Goal: Browse casually: Explore the website without a specific task or goal

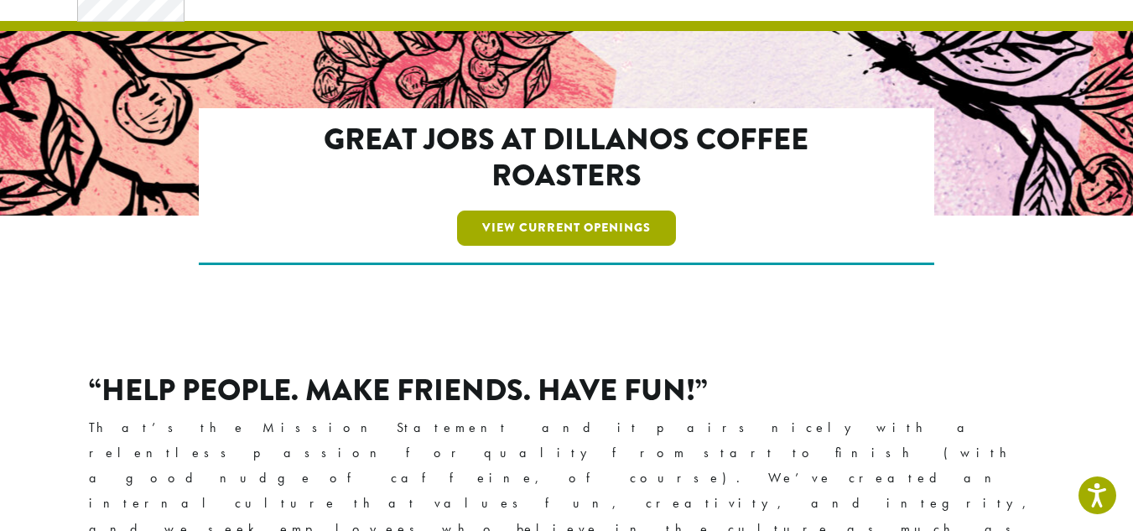
click at [553, 226] on link "View Current Openings" at bounding box center [566, 228] width 219 height 35
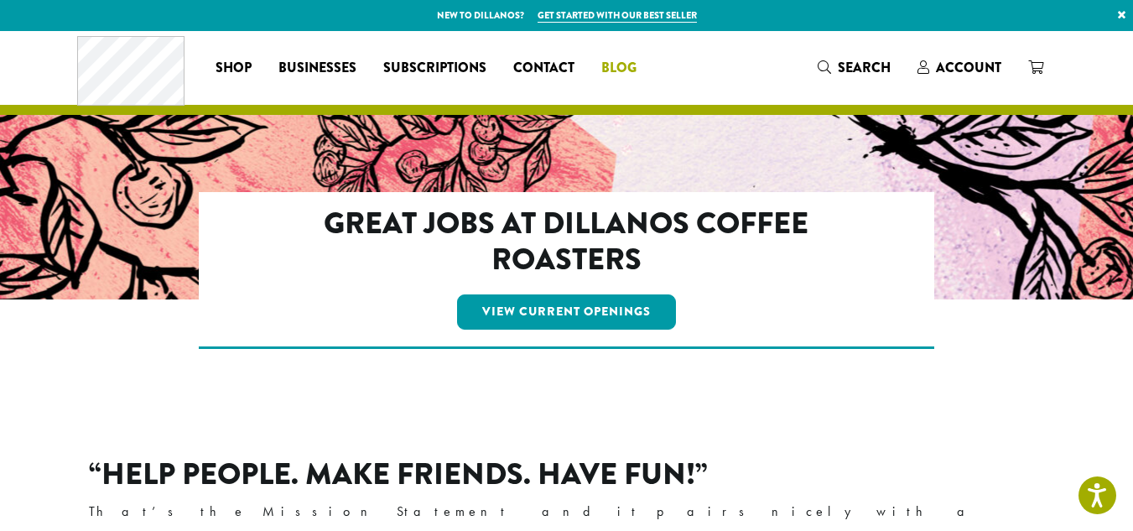
click at [625, 59] on span "Blog" at bounding box center [618, 68] width 35 height 21
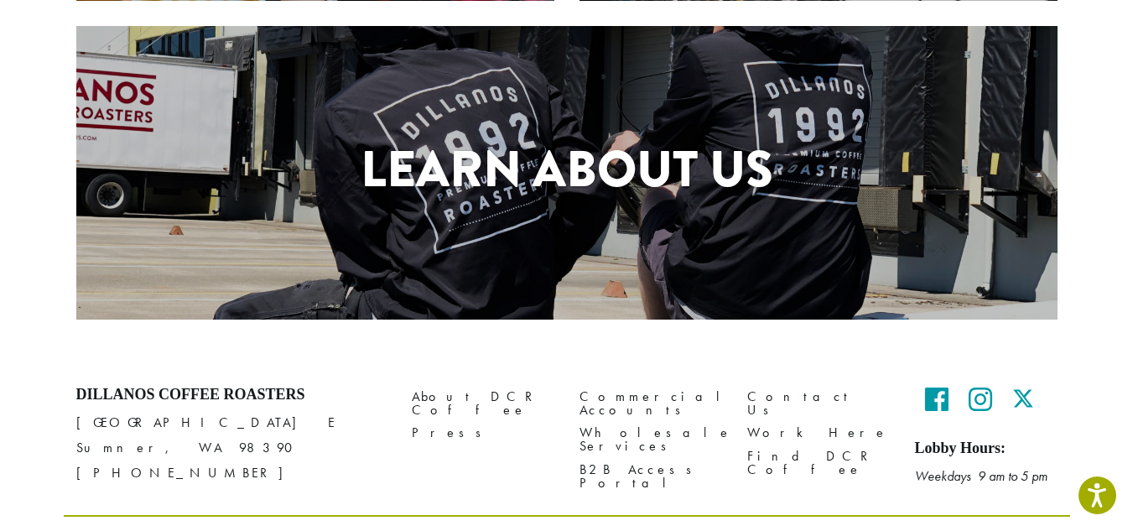
scroll to position [839, 0]
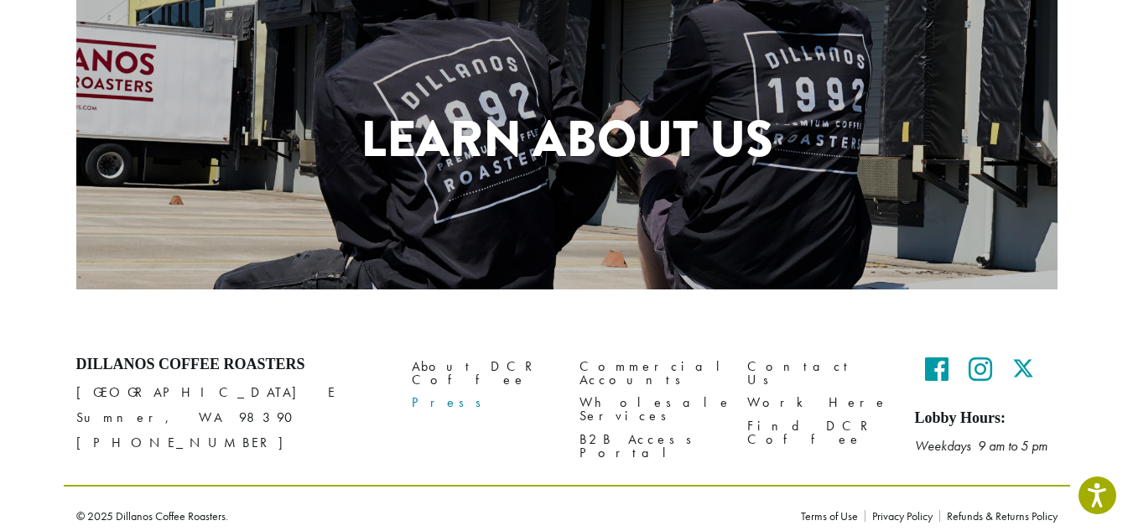
click at [435, 392] on link "Press" at bounding box center [483, 403] width 143 height 23
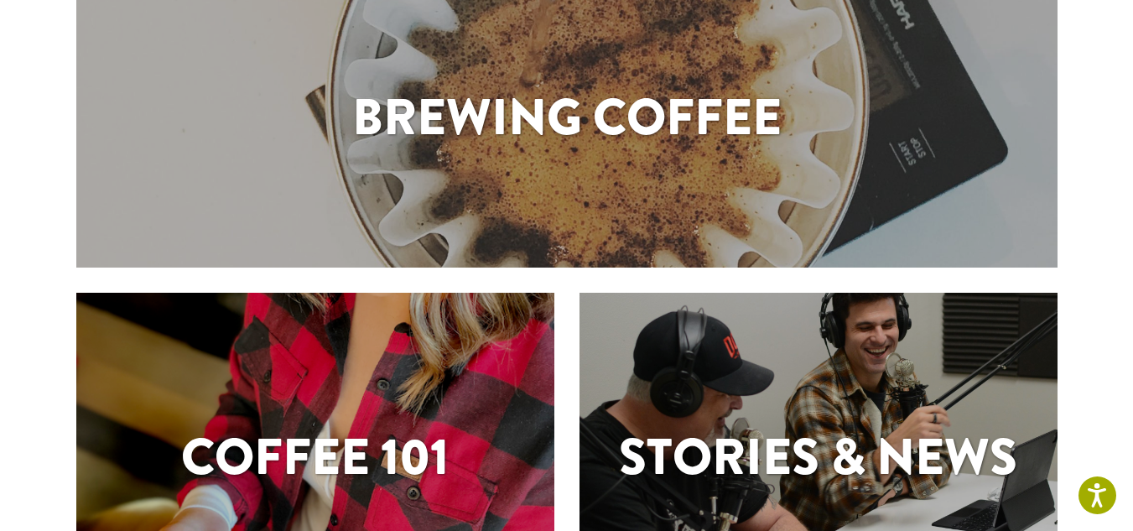
scroll to position [265, 0]
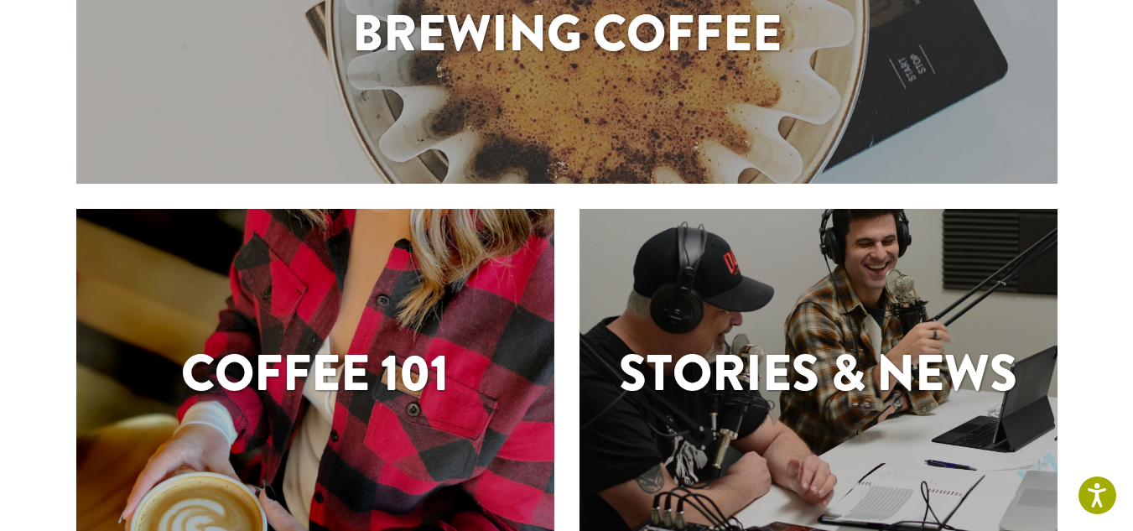
click at [761, 417] on div "Stories & News" at bounding box center [819, 377] width 478 height 82
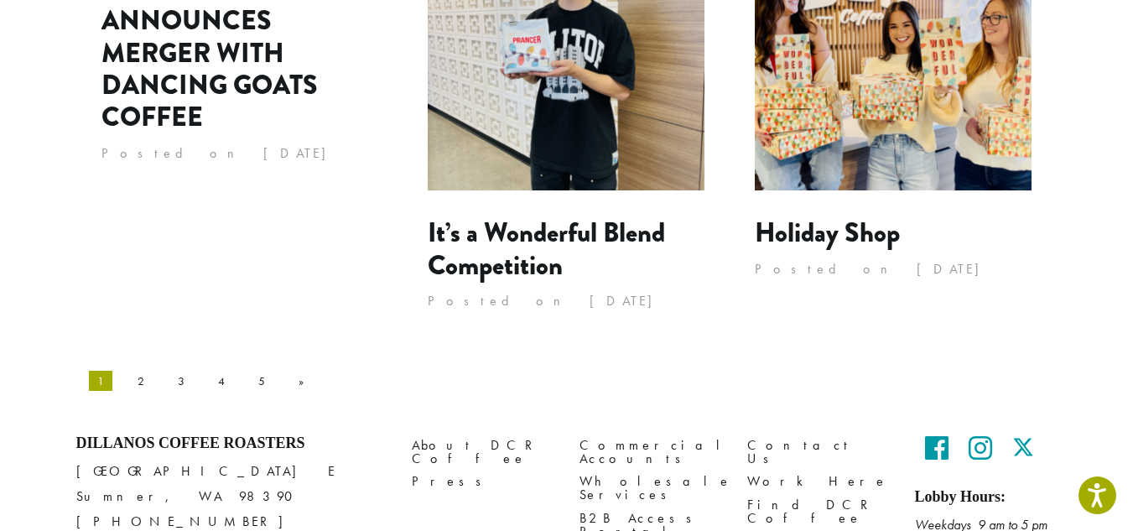
scroll to position [1845, 0]
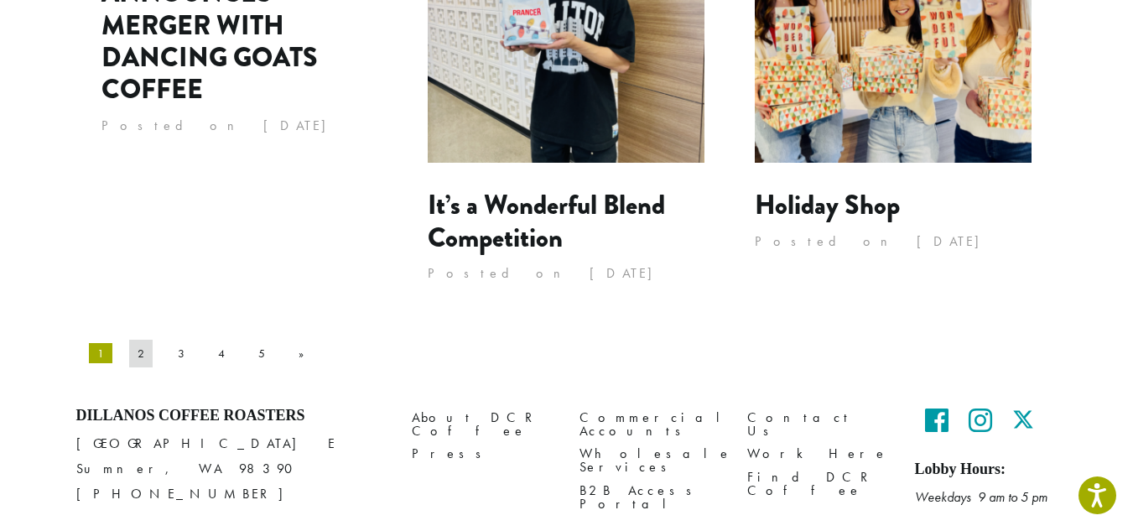
click at [129, 340] on link "2" at bounding box center [140, 353] width 23 height 27
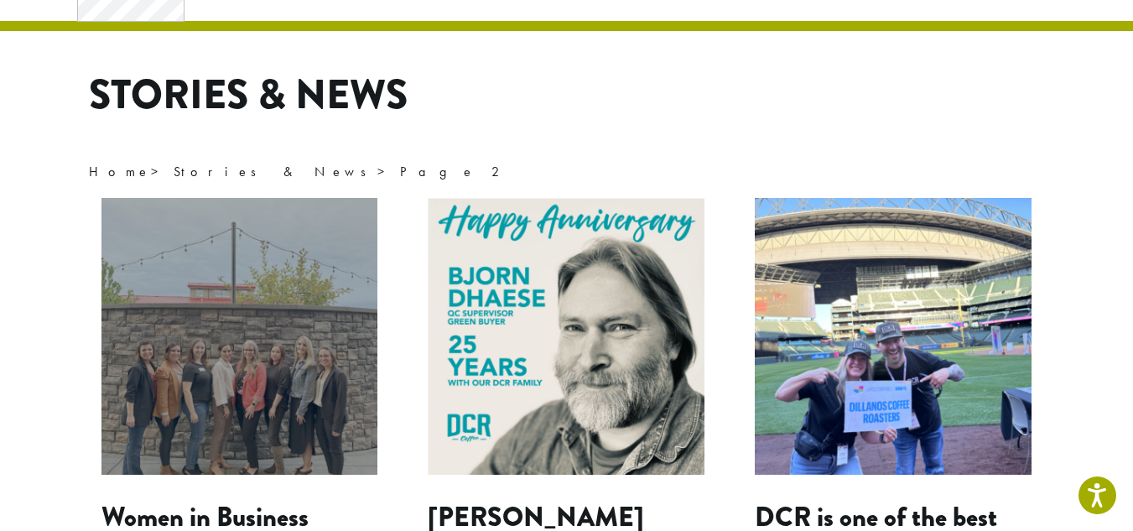
scroll to position [168, 0]
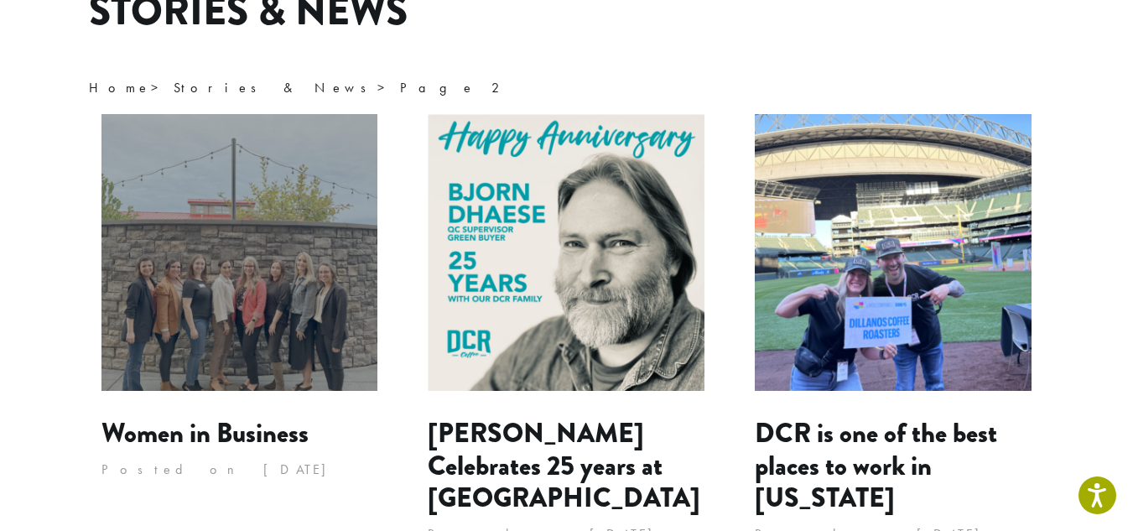
click at [235, 308] on img at bounding box center [239, 252] width 277 height 277
click at [973, 334] on img at bounding box center [893, 252] width 277 height 277
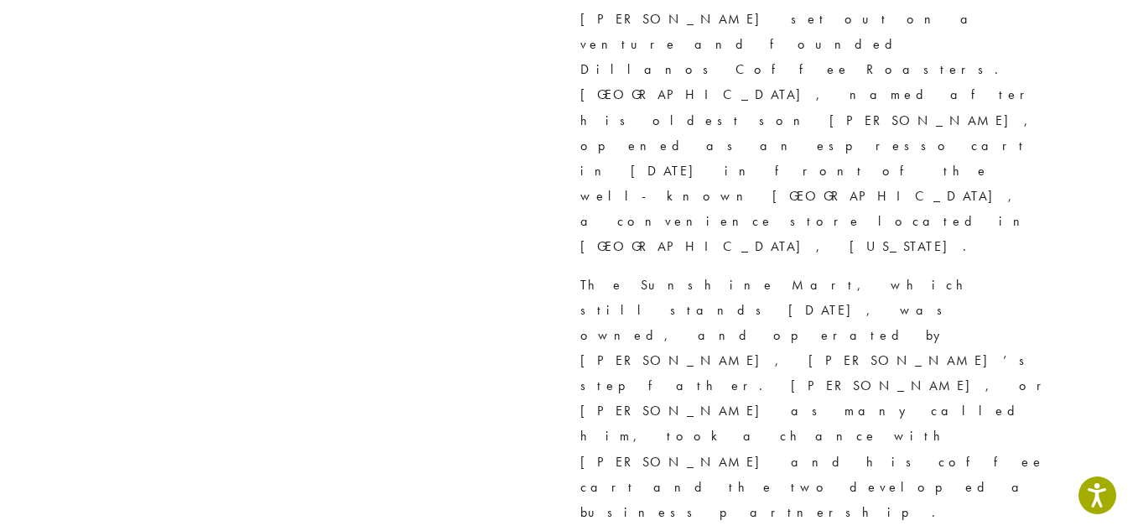
scroll to position [4949, 0]
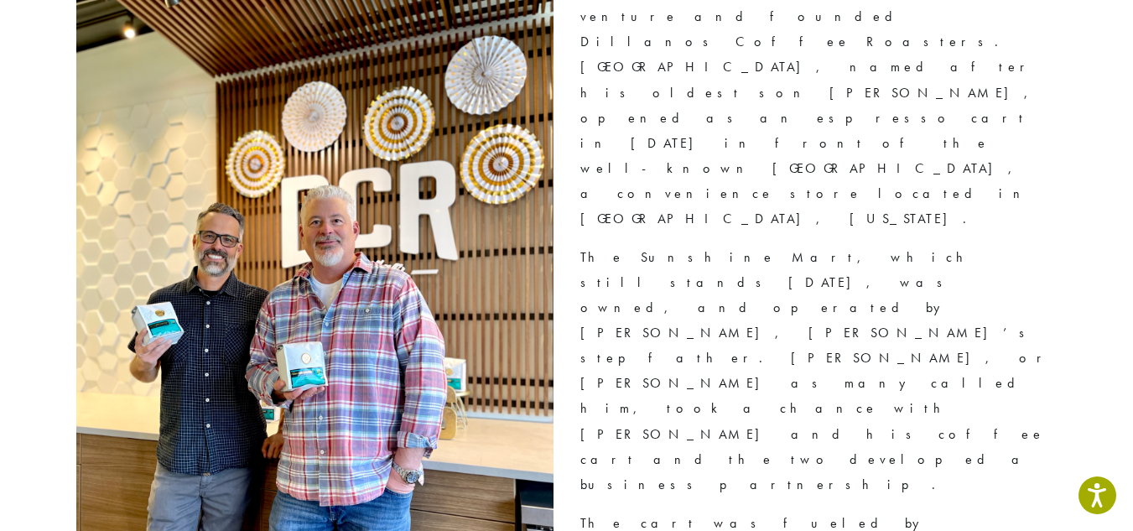
drag, startPoint x: 410, startPoint y: 406, endPoint x: 436, endPoint y: 394, distance: 28.5
drag, startPoint x: 436, startPoint y: 394, endPoint x: 324, endPoint y: 378, distance: 113.5
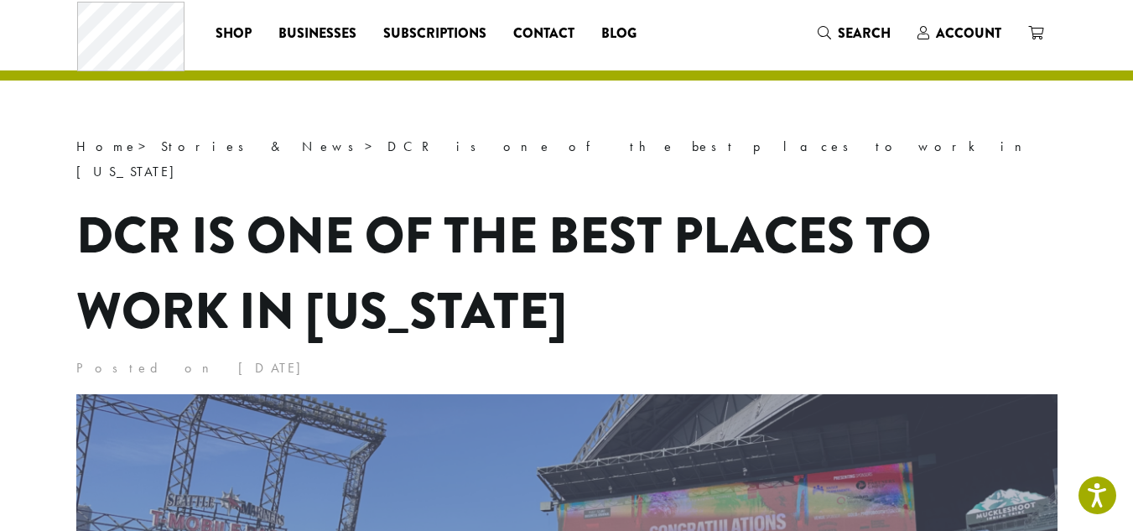
scroll to position [0, 0]
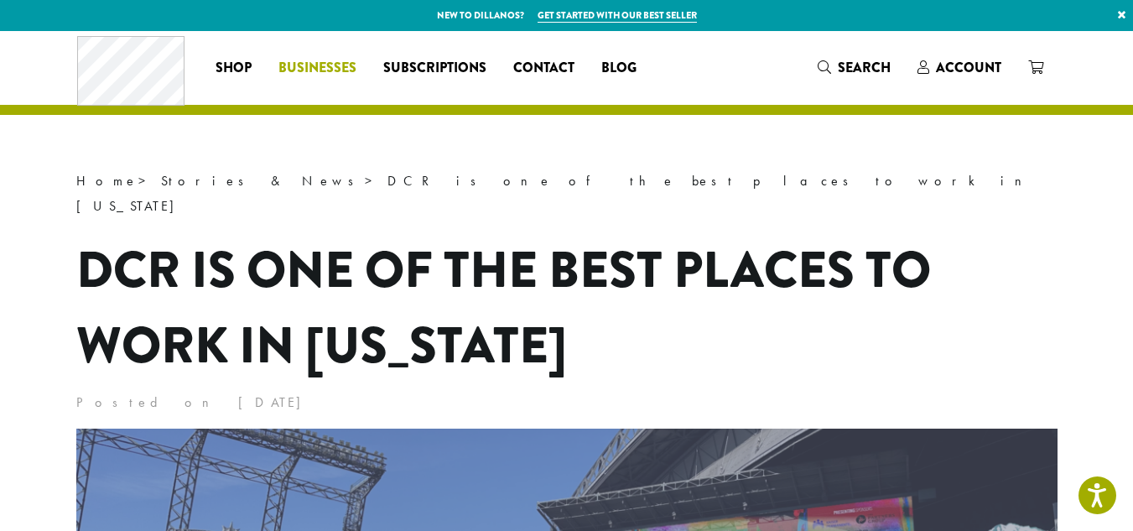
click at [320, 65] on span "Businesses" at bounding box center [317, 68] width 78 height 21
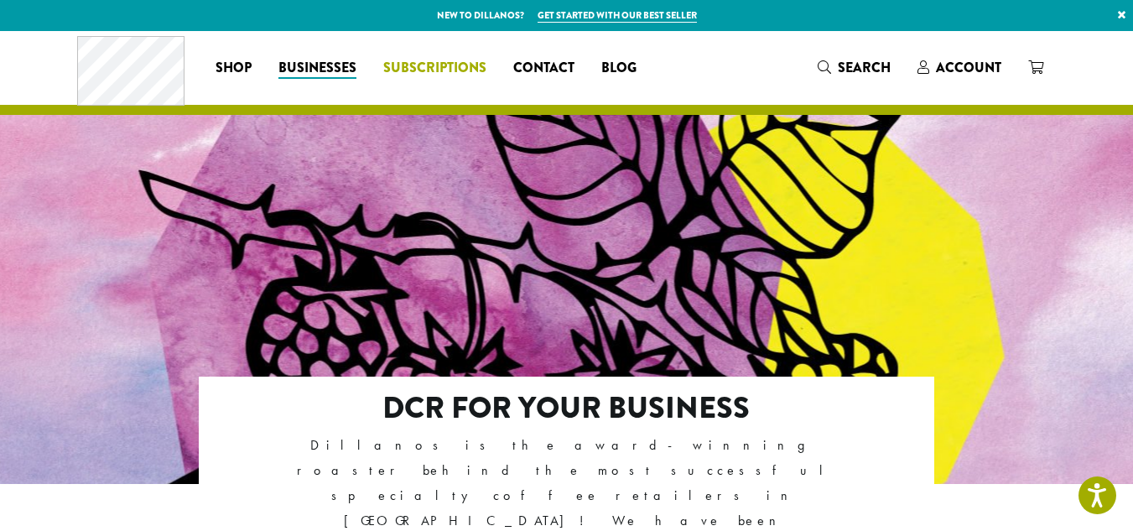
click at [423, 64] on span "Subscriptions" at bounding box center [434, 68] width 103 height 21
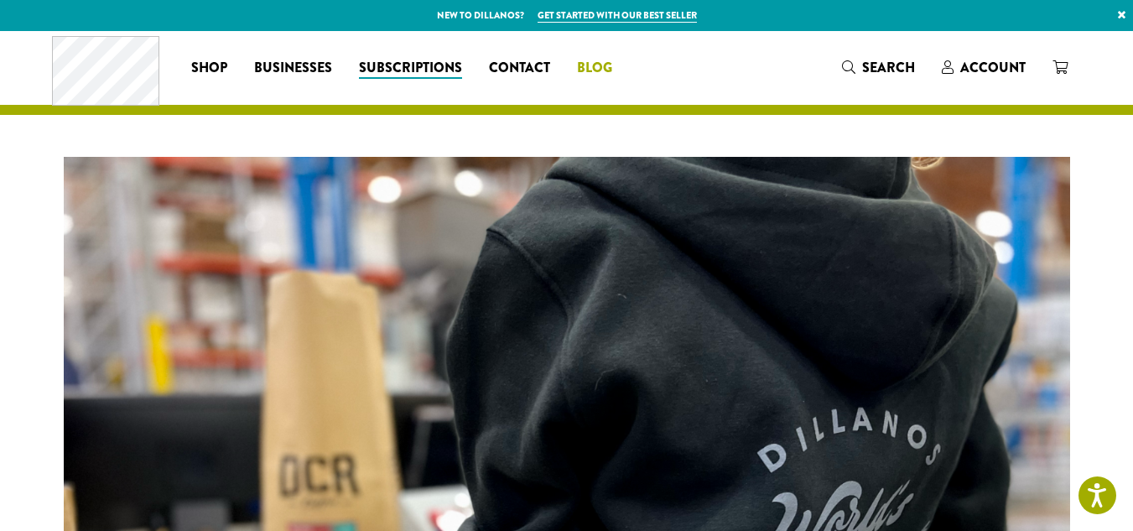
click at [600, 67] on span "Blog" at bounding box center [594, 68] width 35 height 21
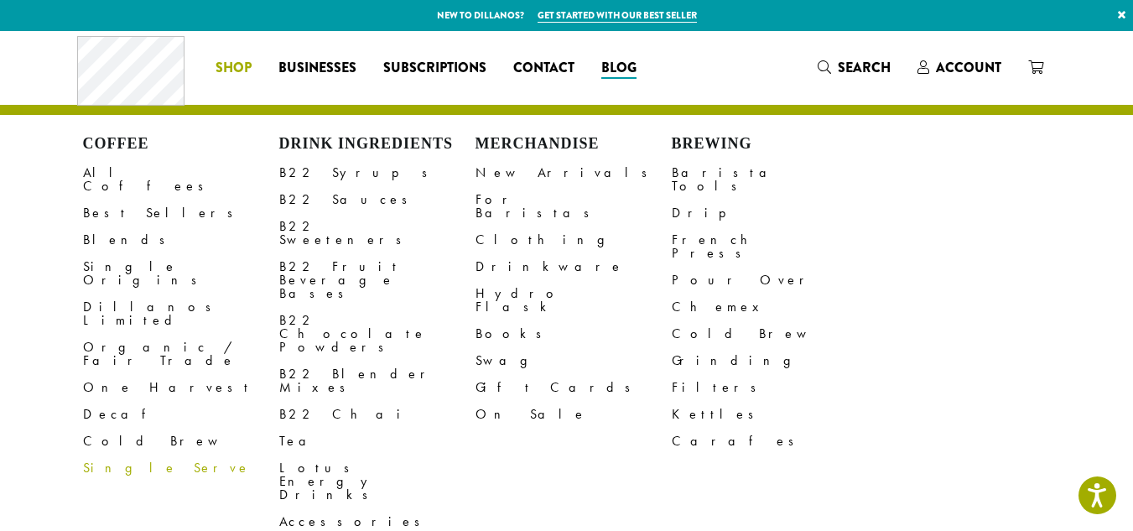
click at [111, 455] on link "Single Serve" at bounding box center [181, 468] width 196 height 27
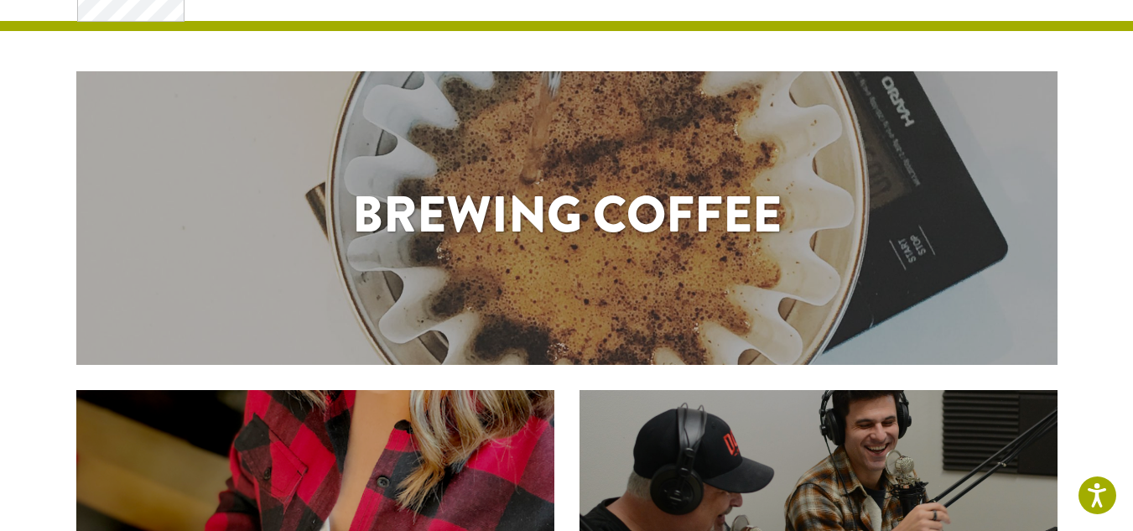
scroll to position [291, 0]
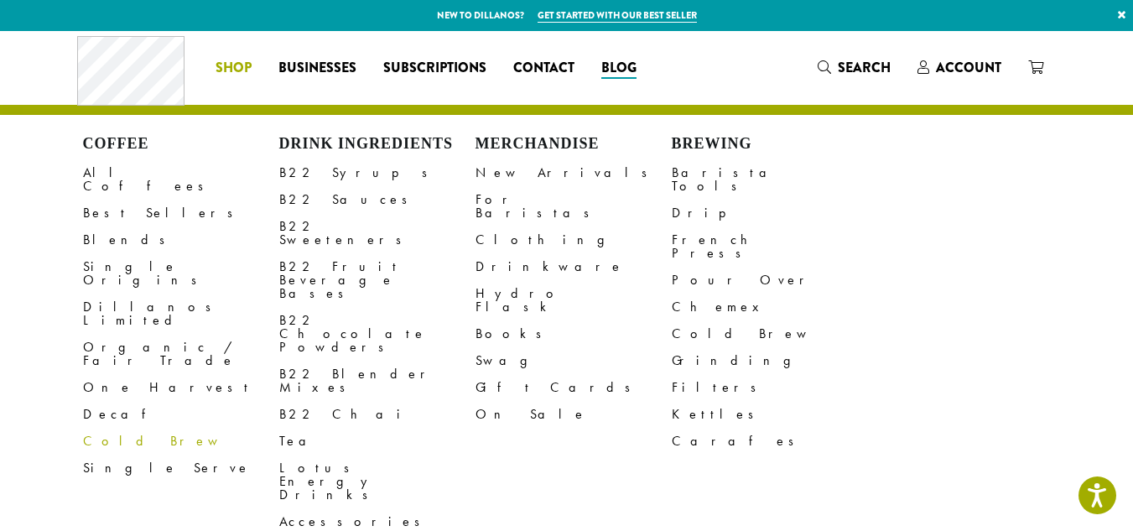
click at [117, 428] on link "Cold Brew" at bounding box center [181, 441] width 196 height 27
click at [307, 455] on link "Lotus Energy Drinks" at bounding box center [377, 482] width 196 height 54
click at [492, 320] on link "Books" at bounding box center [574, 333] width 196 height 27
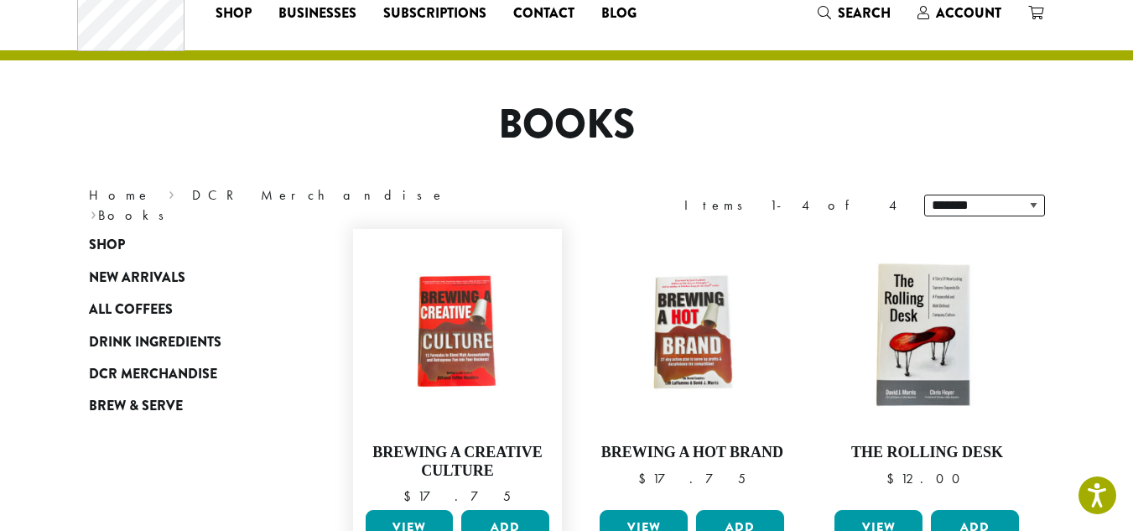
scroll to position [84, 0]
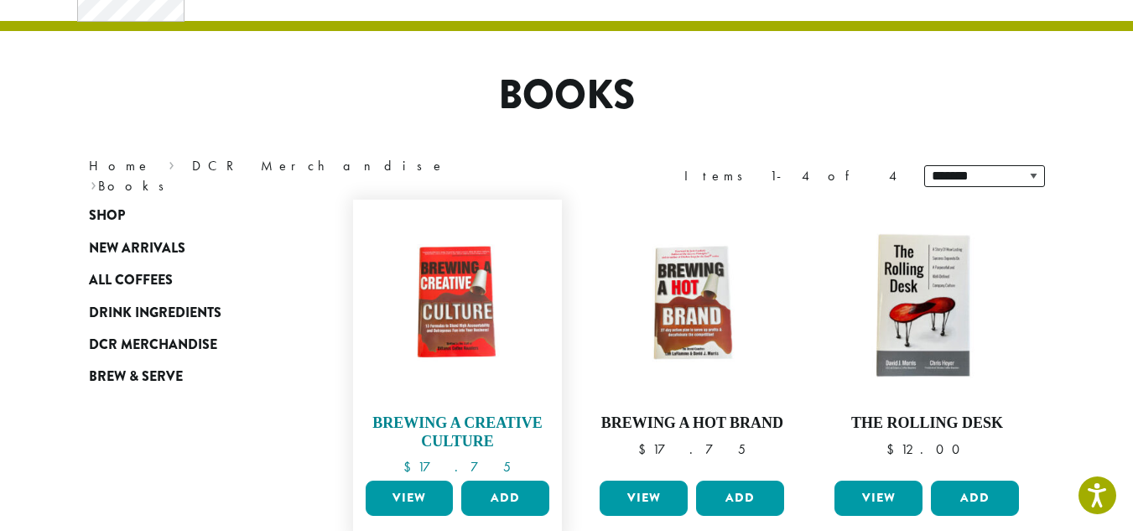
click at [472, 310] on img at bounding box center [457, 304] width 193 height 193
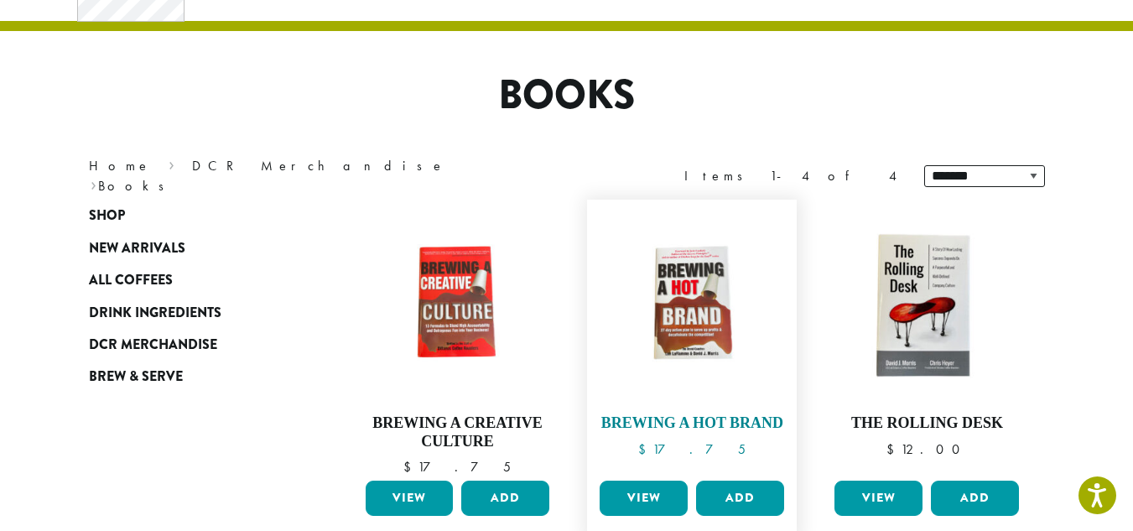
click at [672, 279] on img at bounding box center [692, 304] width 193 height 193
click at [946, 293] on img at bounding box center [926, 304] width 193 height 193
click at [950, 290] on img at bounding box center [926, 304] width 193 height 193
click at [648, 309] on img at bounding box center [692, 304] width 193 height 193
click at [154, 242] on span "New Arrivals" at bounding box center [137, 248] width 96 height 21
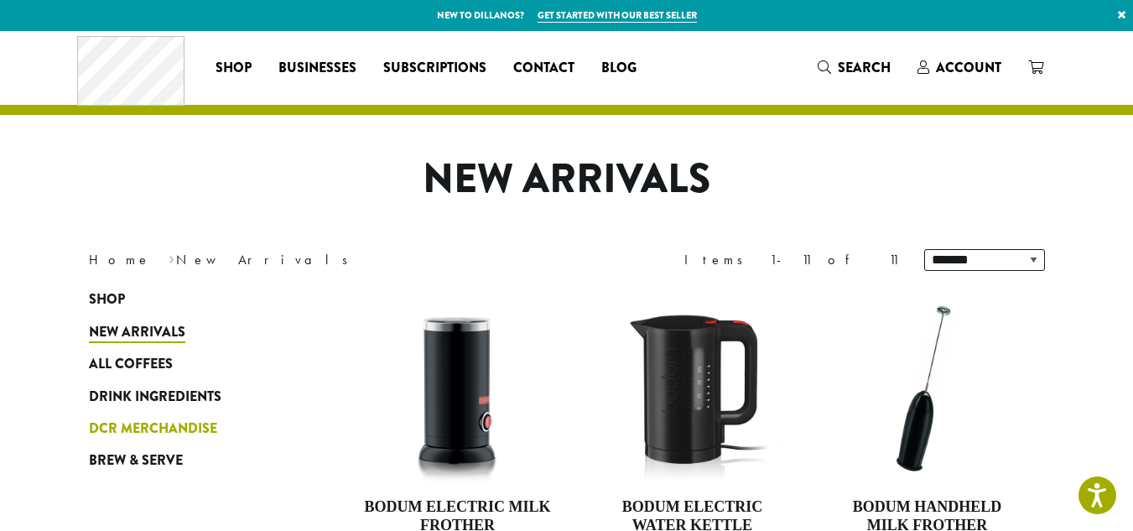
click at [134, 421] on span "DCR Merchandise" at bounding box center [153, 429] width 128 height 21
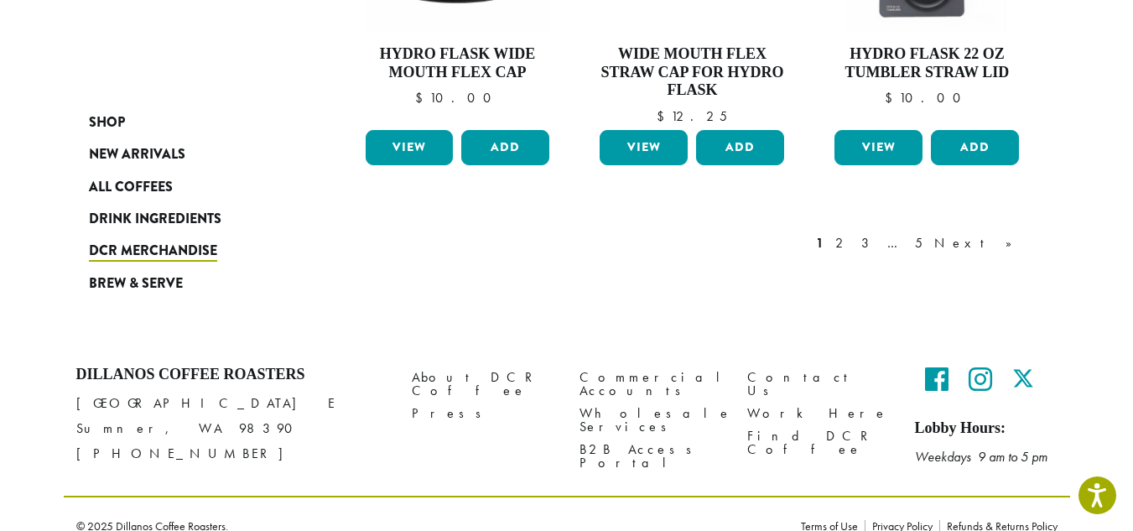
scroll to position [1636, 0]
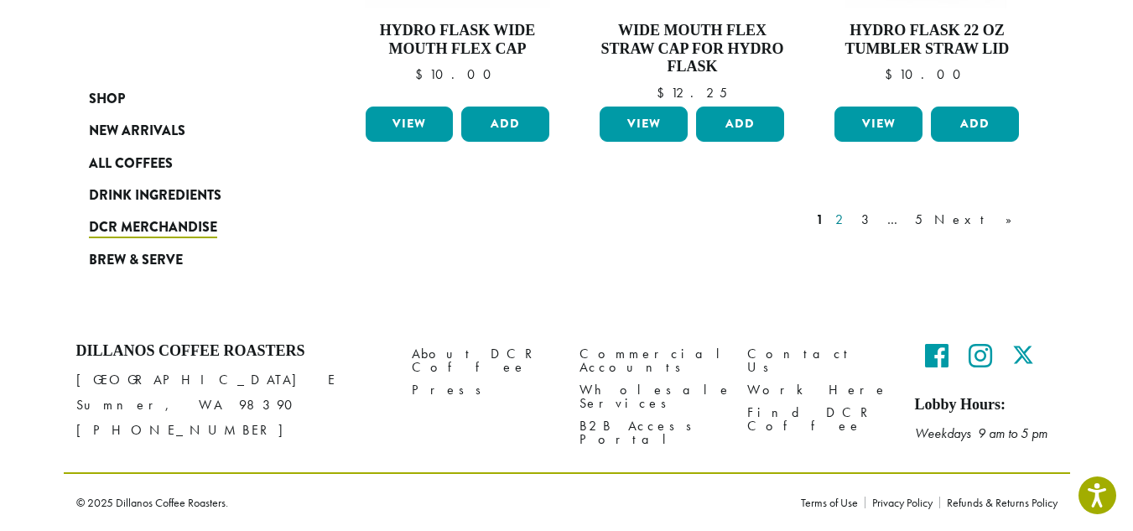
click at [853, 222] on link "2" at bounding box center [842, 220] width 21 height 20
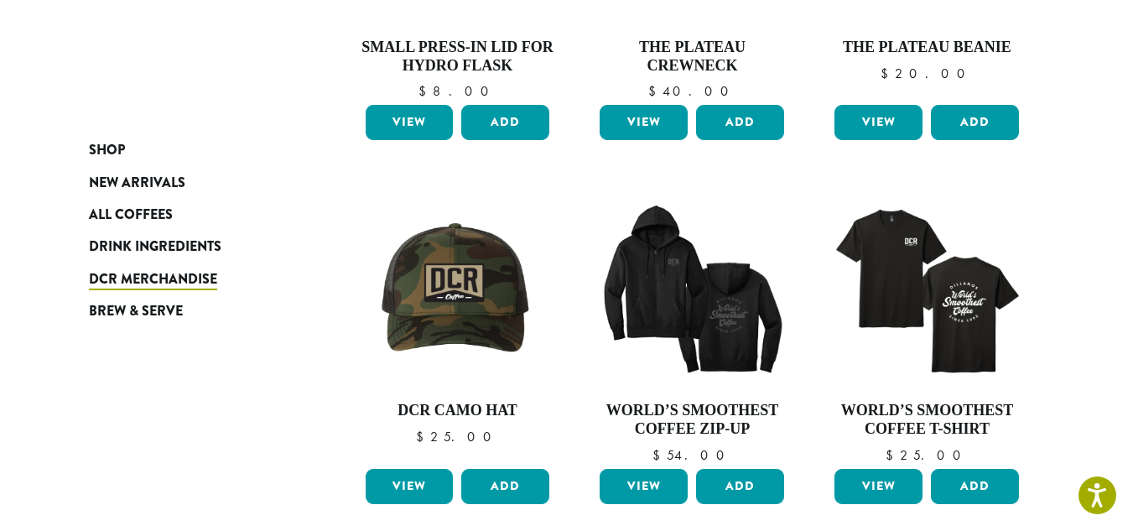
scroll to position [606, 0]
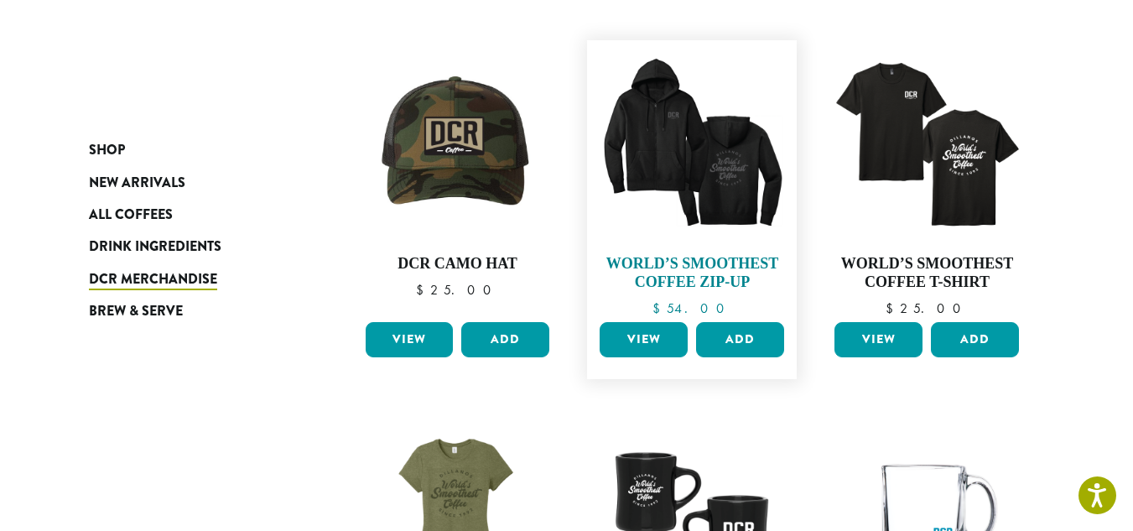
click at [742, 168] on img at bounding box center [692, 145] width 193 height 193
click at [743, 158] on img at bounding box center [692, 145] width 193 height 193
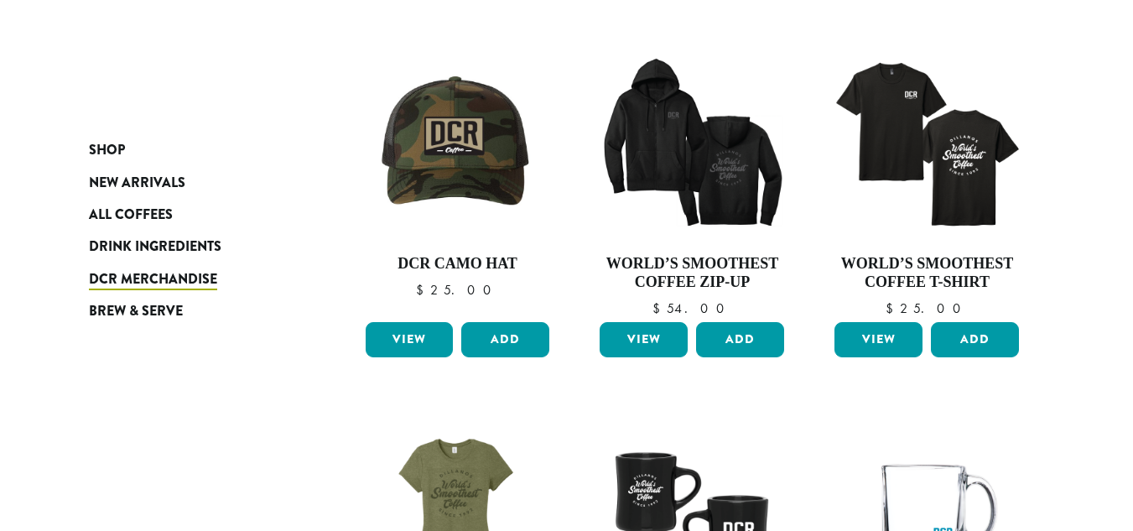
scroll to position [606, 0]
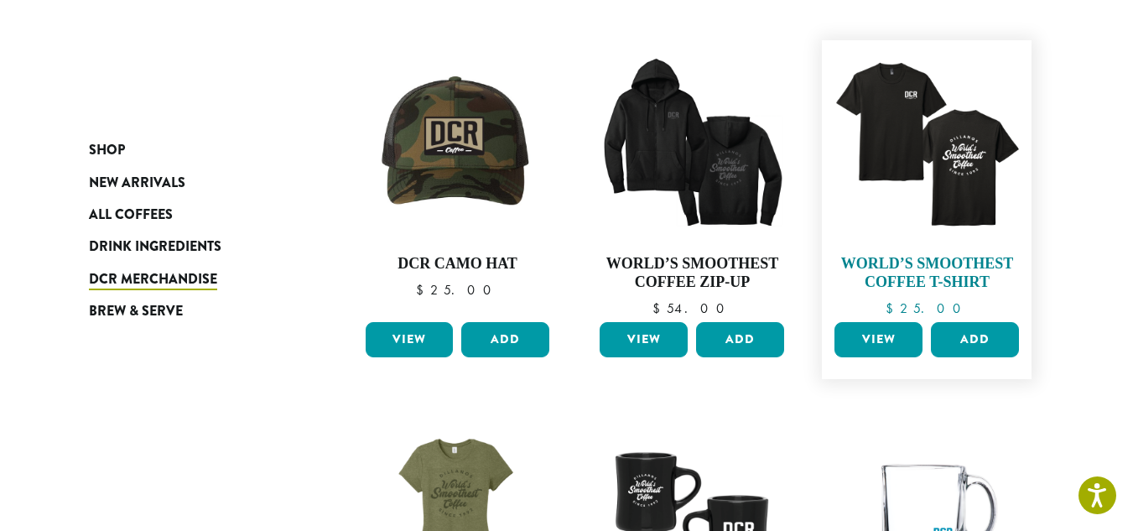
click at [982, 169] on img at bounding box center [926, 145] width 193 height 193
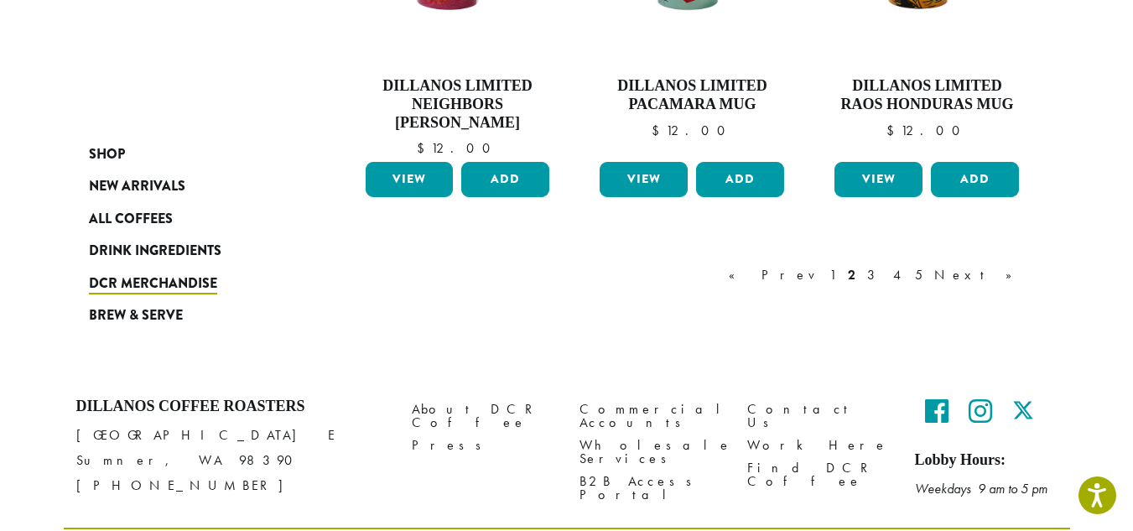
scroll to position [1585, 0]
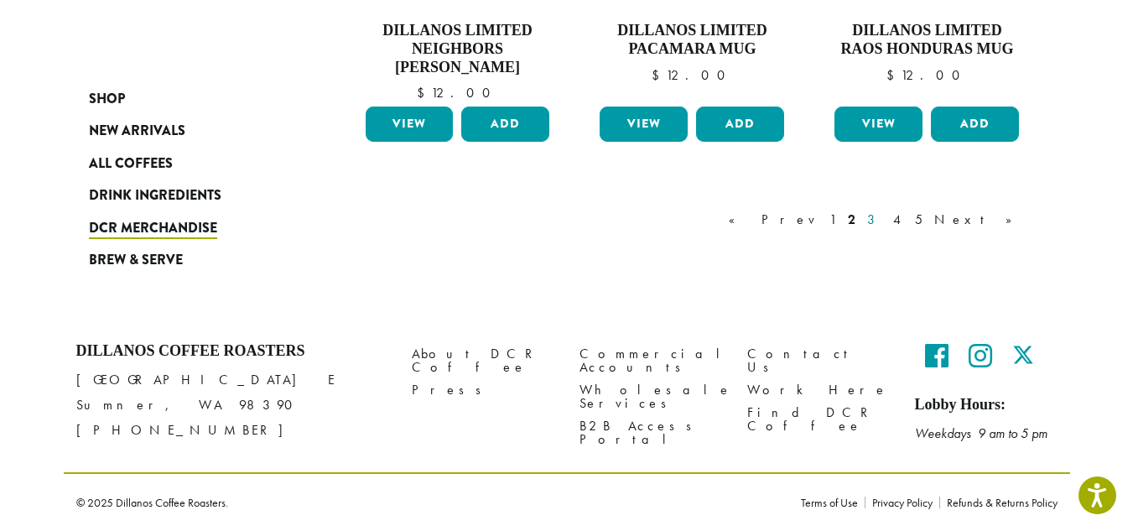
click at [885, 221] on link "3" at bounding box center [874, 220] width 21 height 20
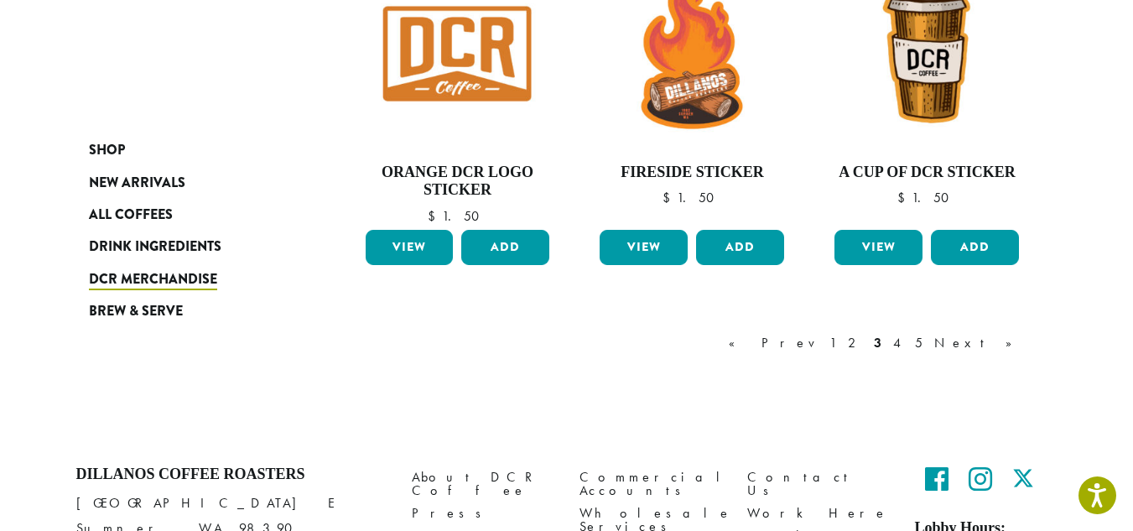
scroll to position [1445, 0]
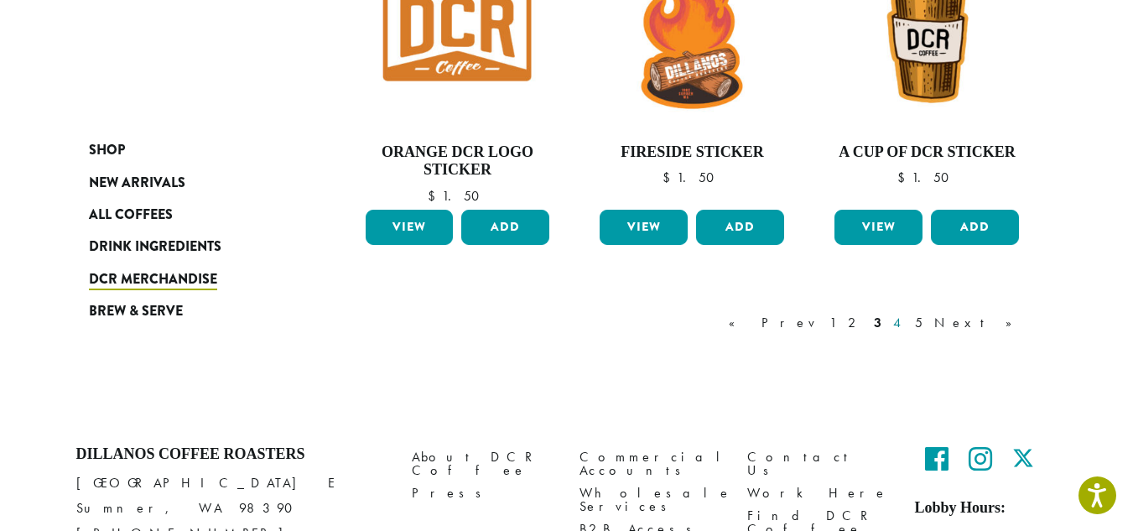
click at [907, 323] on link "4" at bounding box center [898, 323] width 17 height 20
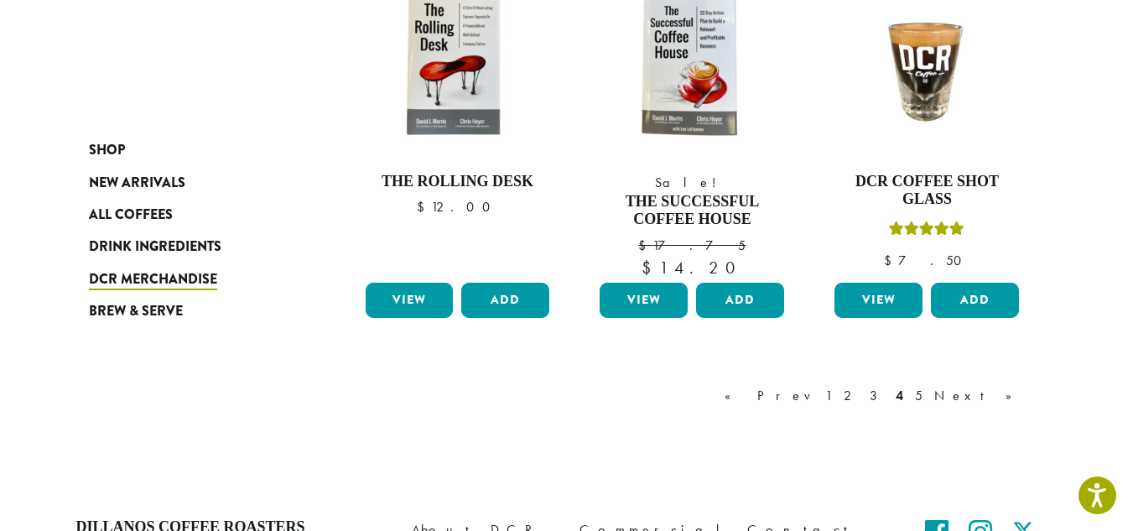
scroll to position [1445, 0]
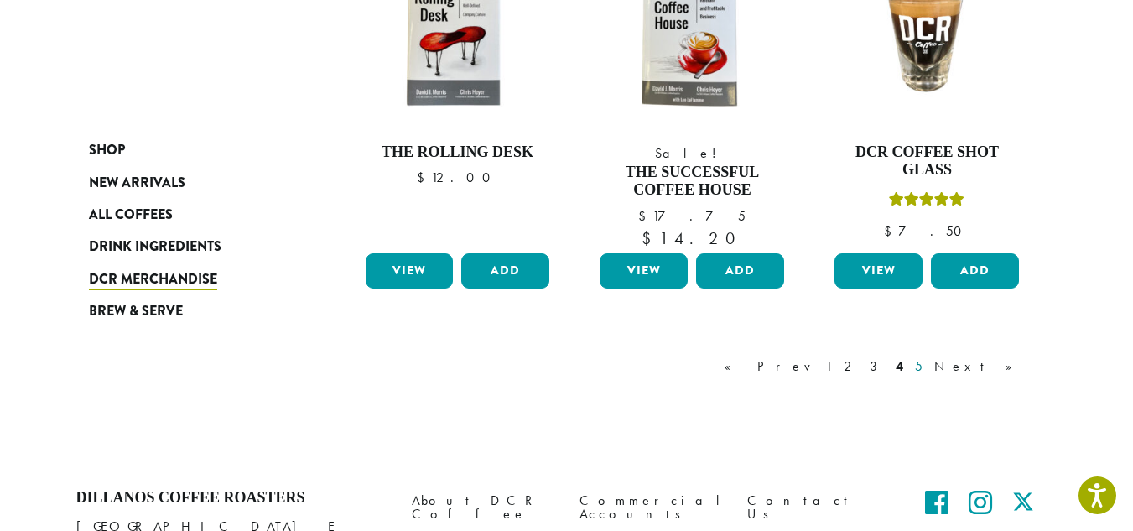
click at [926, 366] on link "5" at bounding box center [919, 366] width 14 height 20
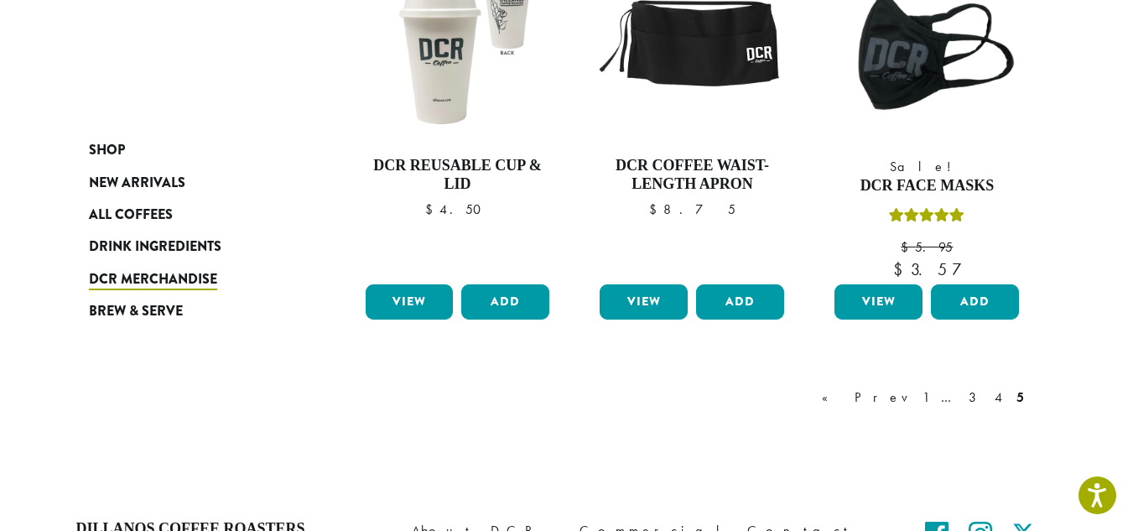
scroll to position [351, 0]
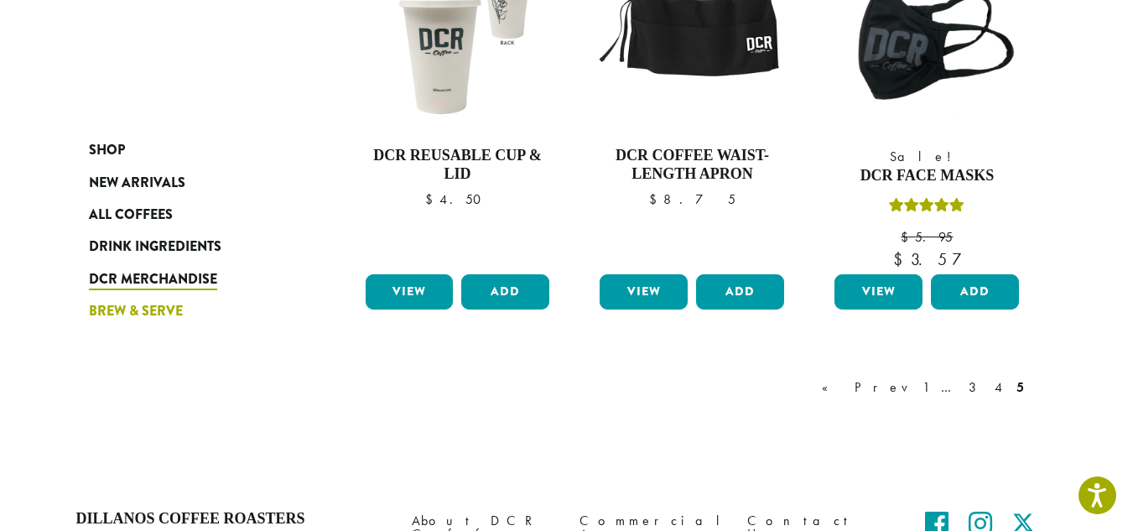
click at [162, 314] on span "Brew & Serve" at bounding box center [136, 311] width 94 height 21
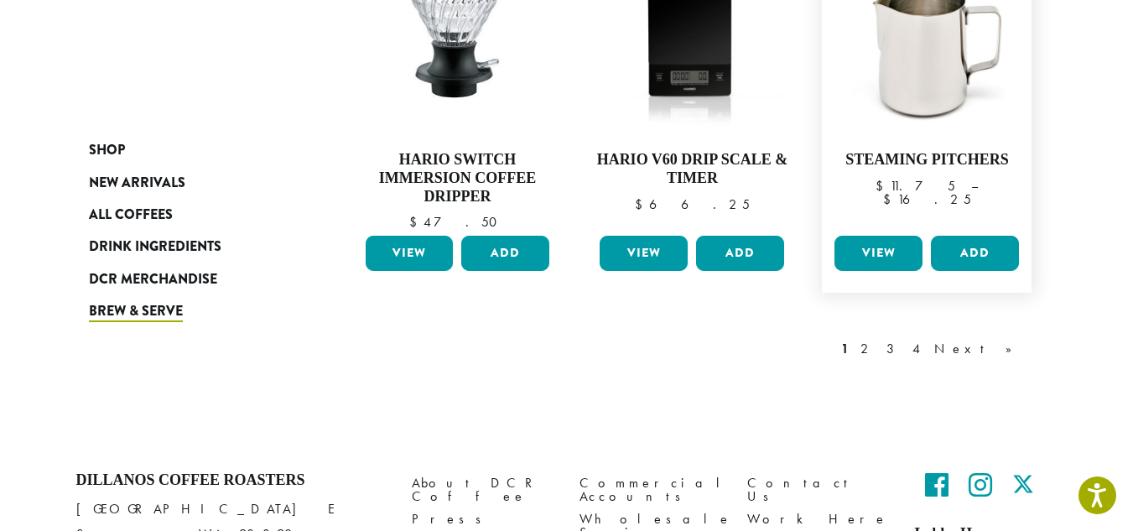
scroll to position [1426, 0]
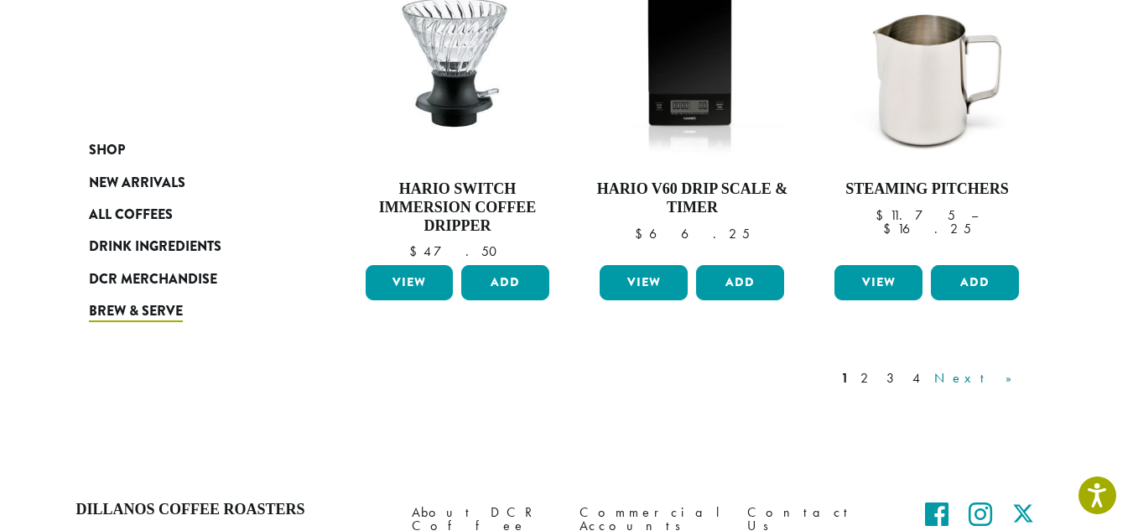
click at [995, 380] on link "Next »" at bounding box center [979, 378] width 96 height 20
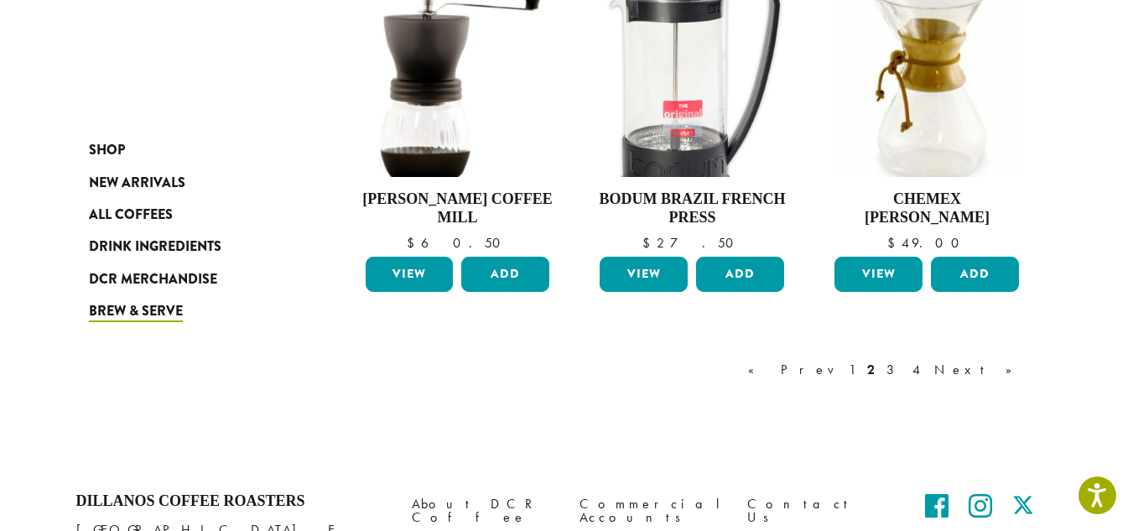
scroll to position [1445, 0]
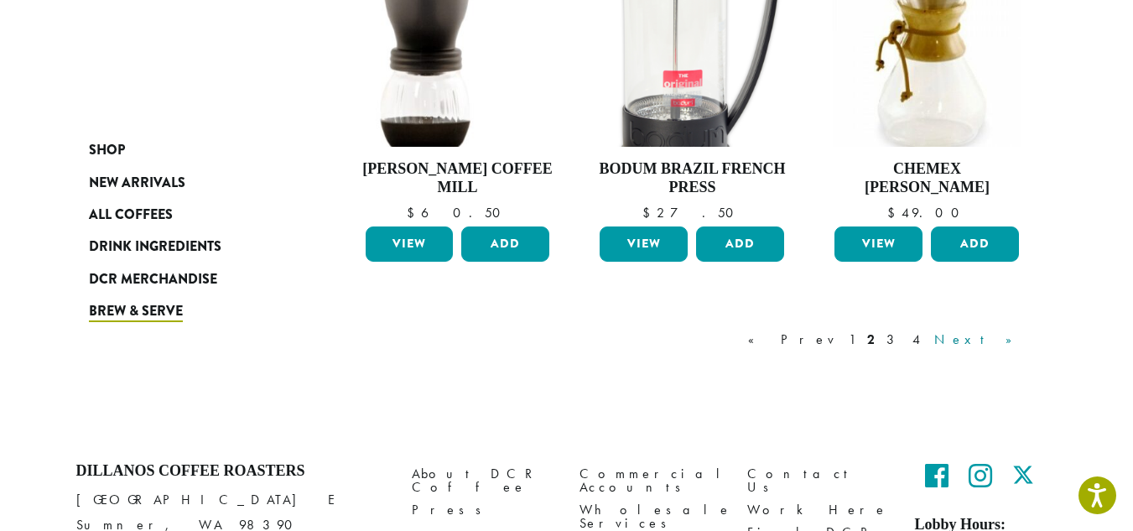
click at [1003, 343] on link "Next »" at bounding box center [979, 340] width 96 height 20
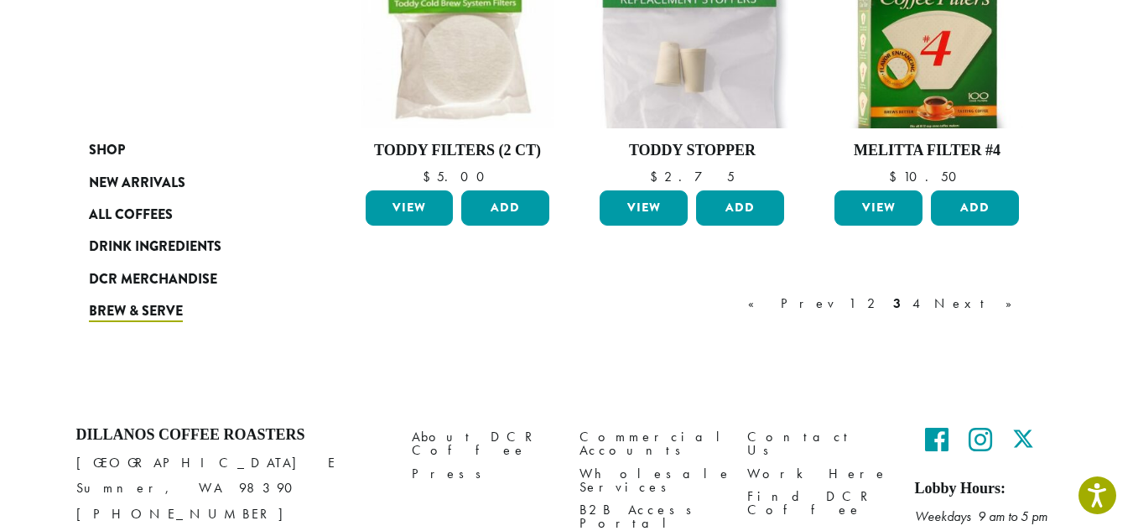
scroll to position [1345, 0]
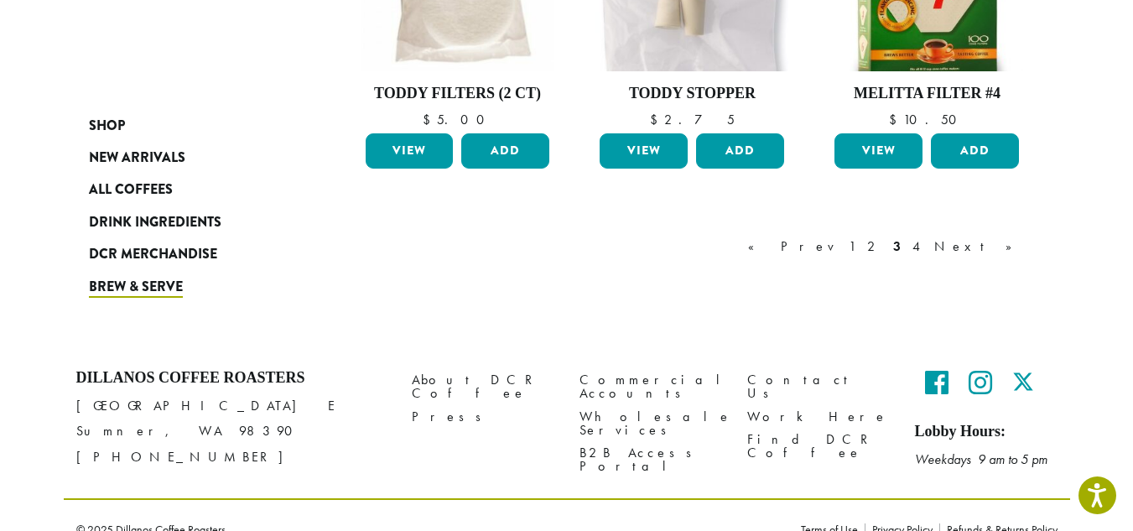
scroll to position [1512, 0]
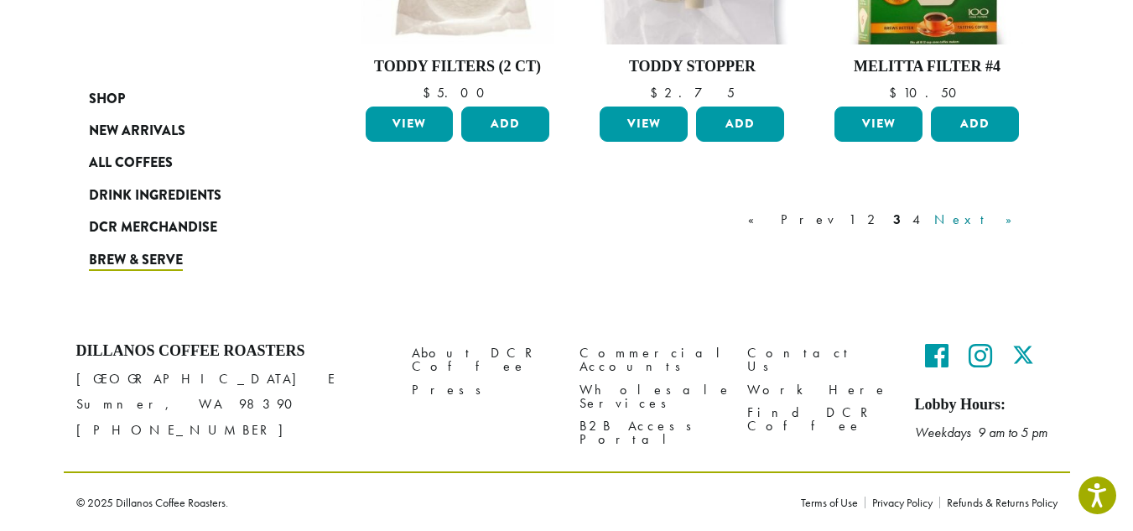
click at [1001, 217] on link "Next »" at bounding box center [979, 220] width 96 height 20
